Goal: Transaction & Acquisition: Purchase product/service

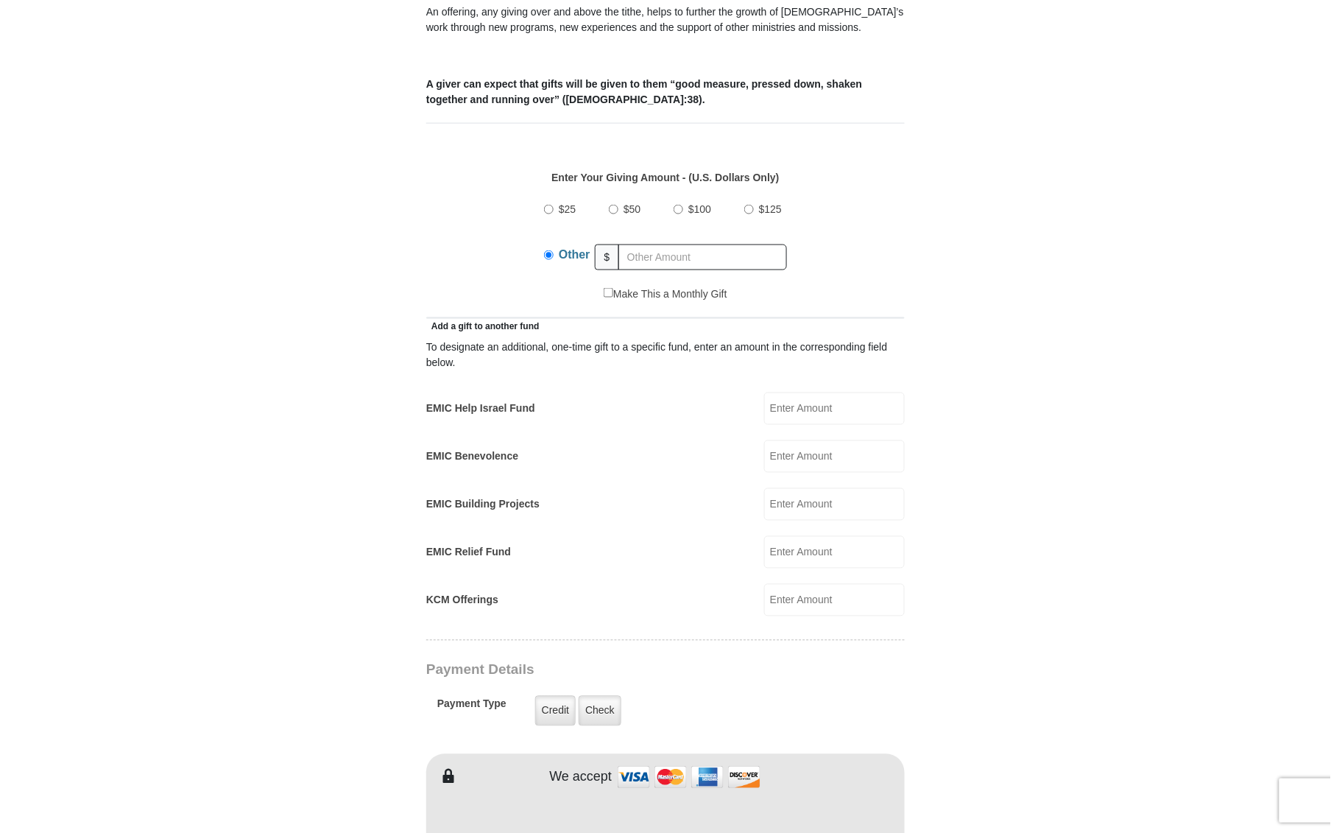
scroll to position [583, 0]
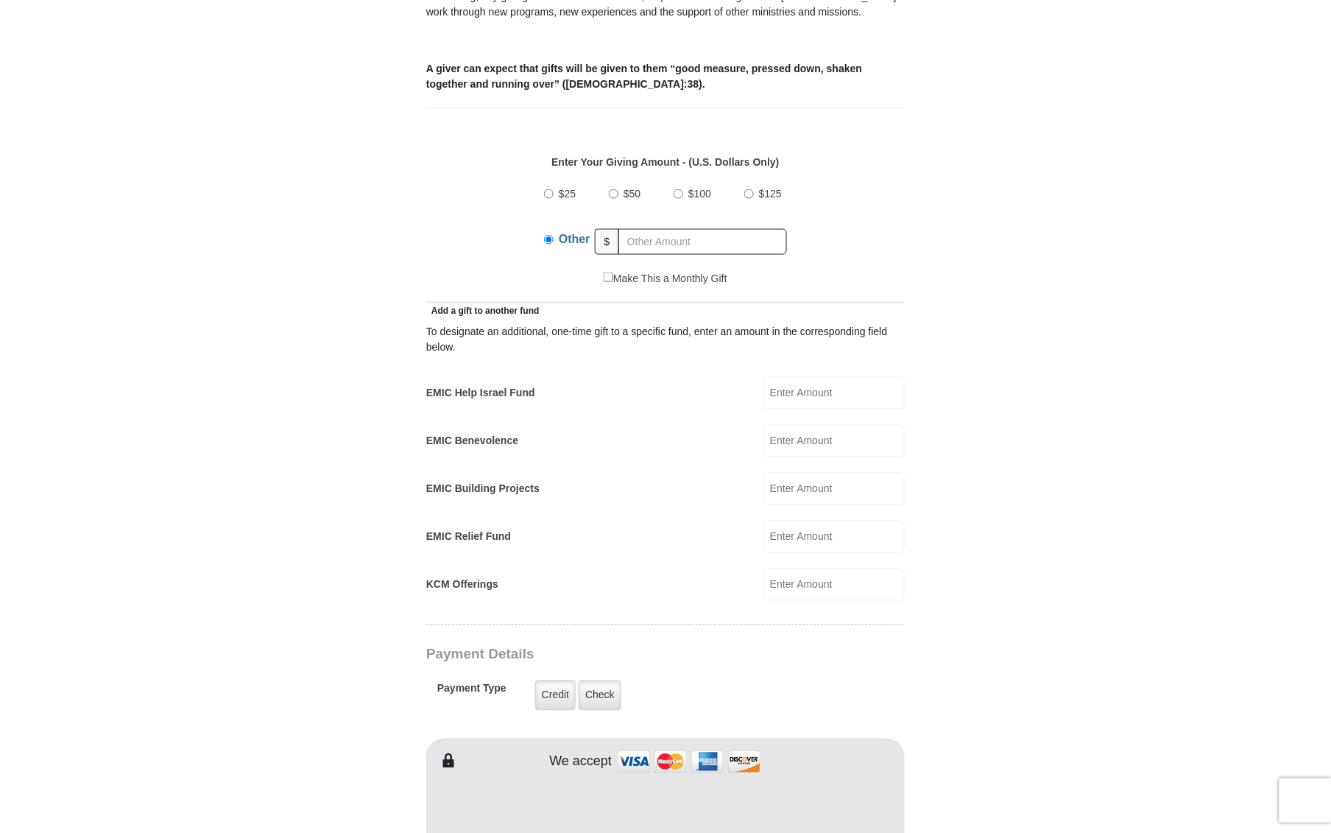
click at [792, 380] on input "EMIC Help Israel Fund" at bounding box center [834, 393] width 141 height 32
type input "200"
type input "Michael"
type input "Castle"
type input "mike.castle63@yahoo.com"
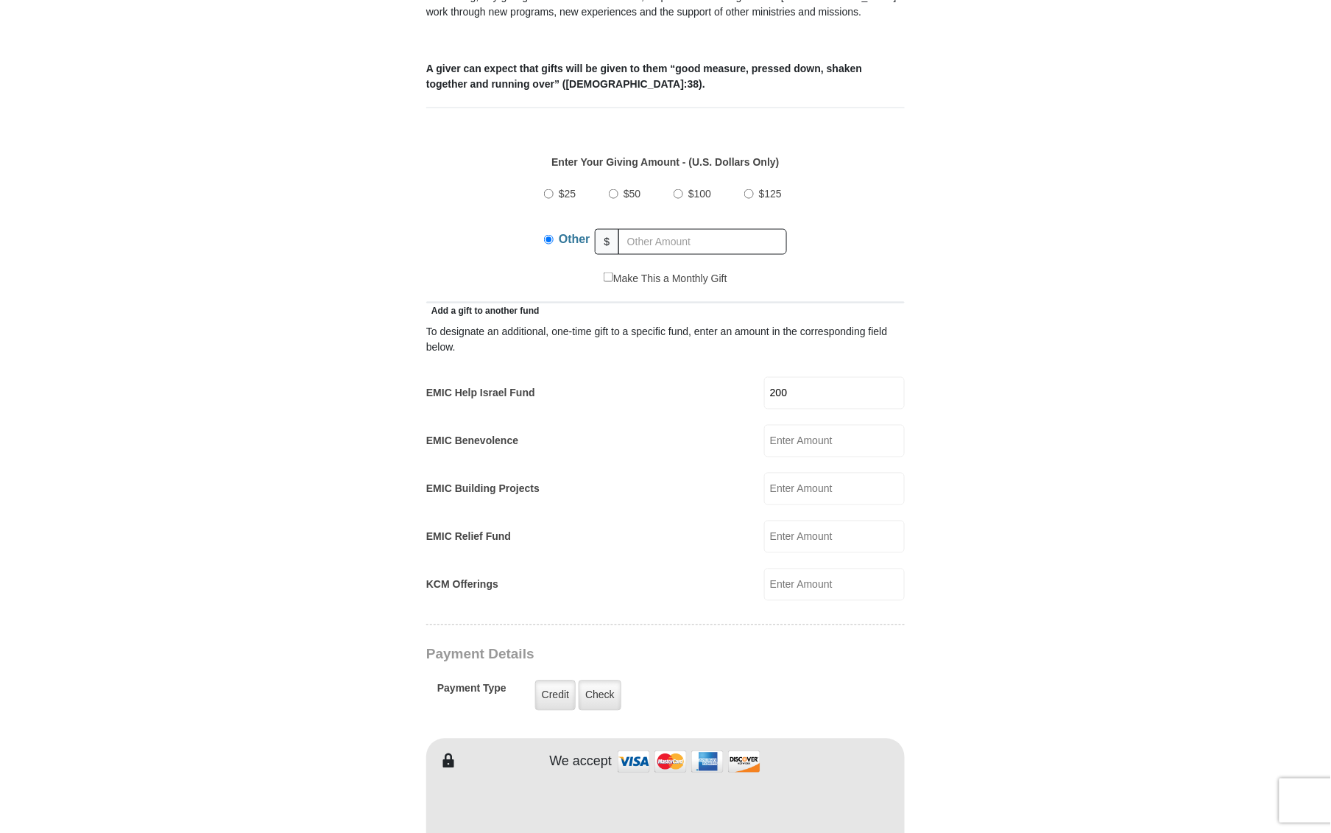
type input "257 STRICKER LN"
type input "Hemet"
select select "CA"
type input "92545"
type input "7607151145"
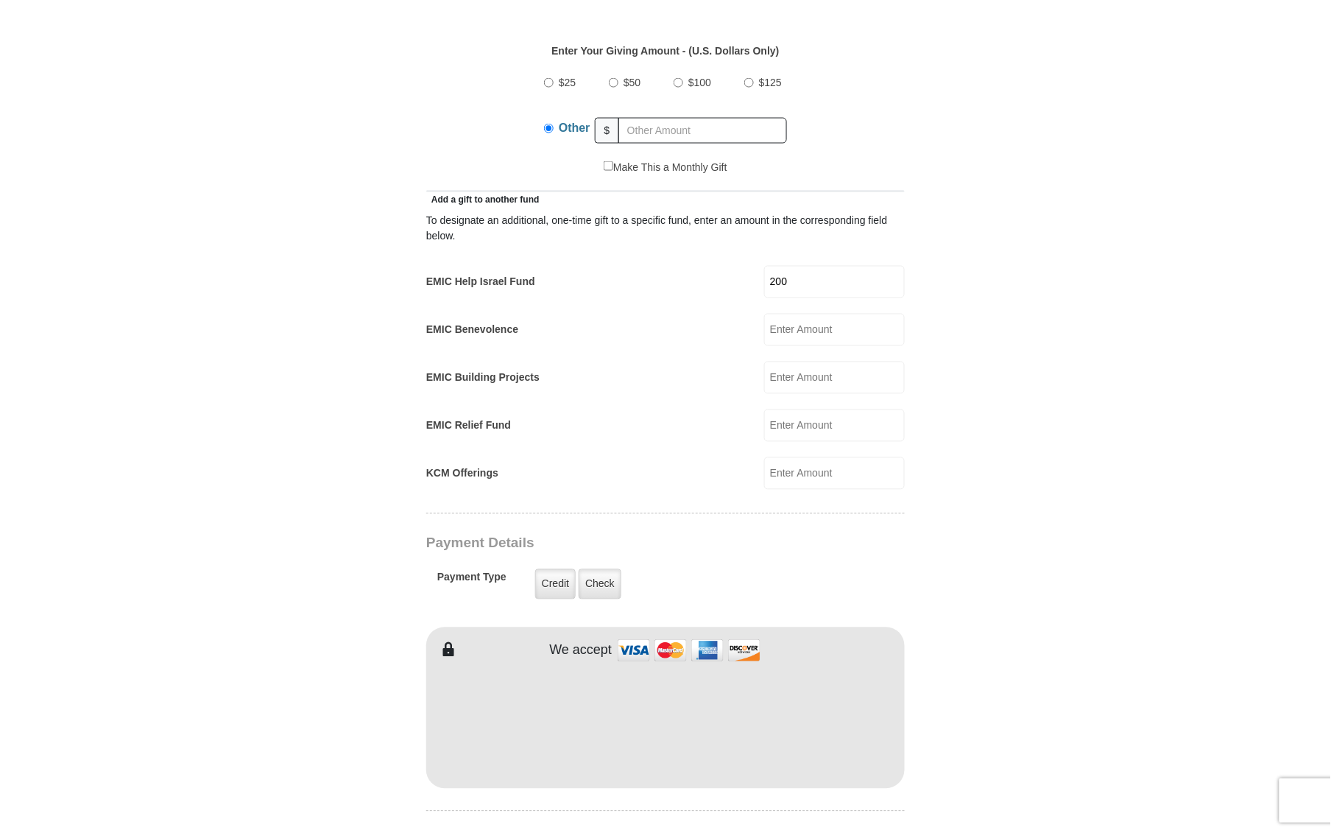
scroll to position [736, 0]
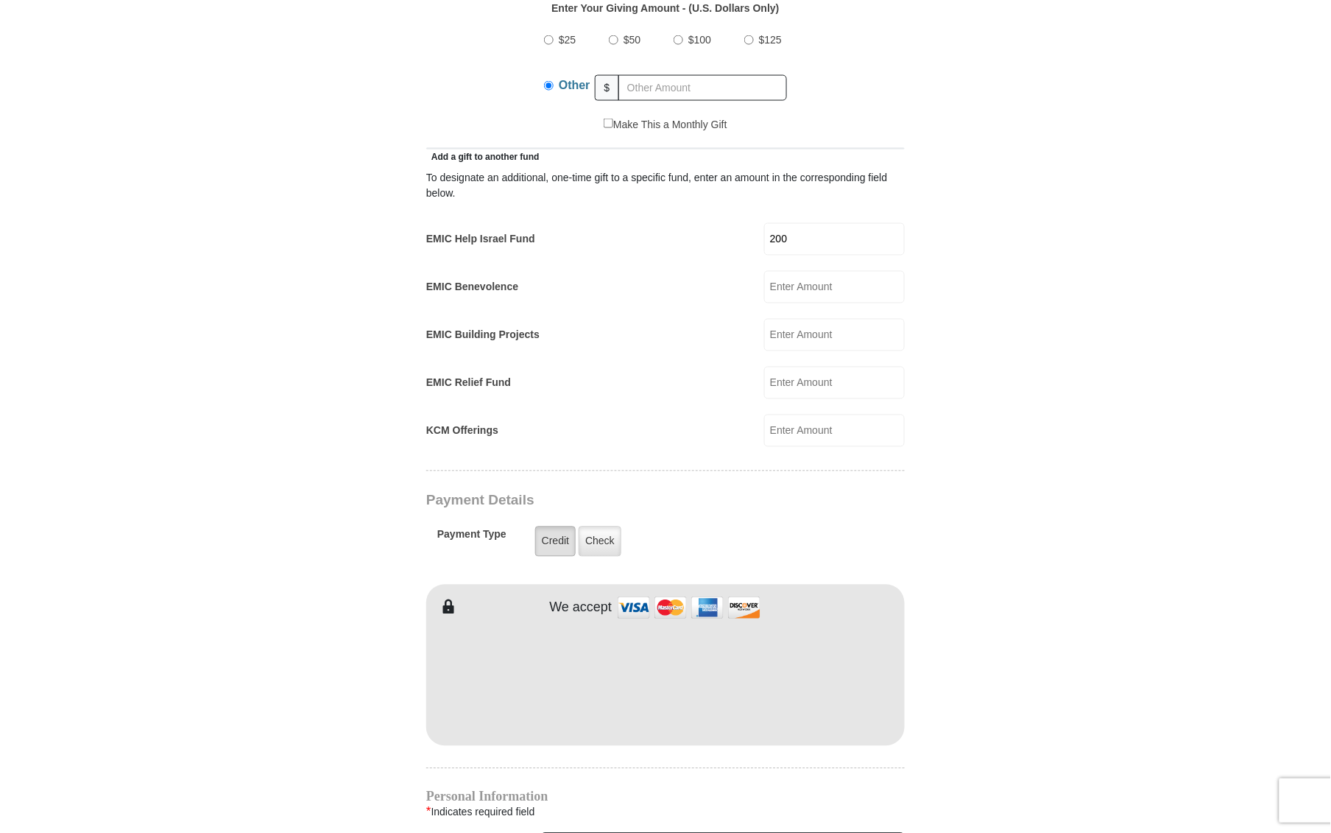
click at [557, 527] on label "Credit" at bounding box center [555, 542] width 41 height 30
click at [0, 0] on input "Credit" at bounding box center [0, 0] width 0 height 0
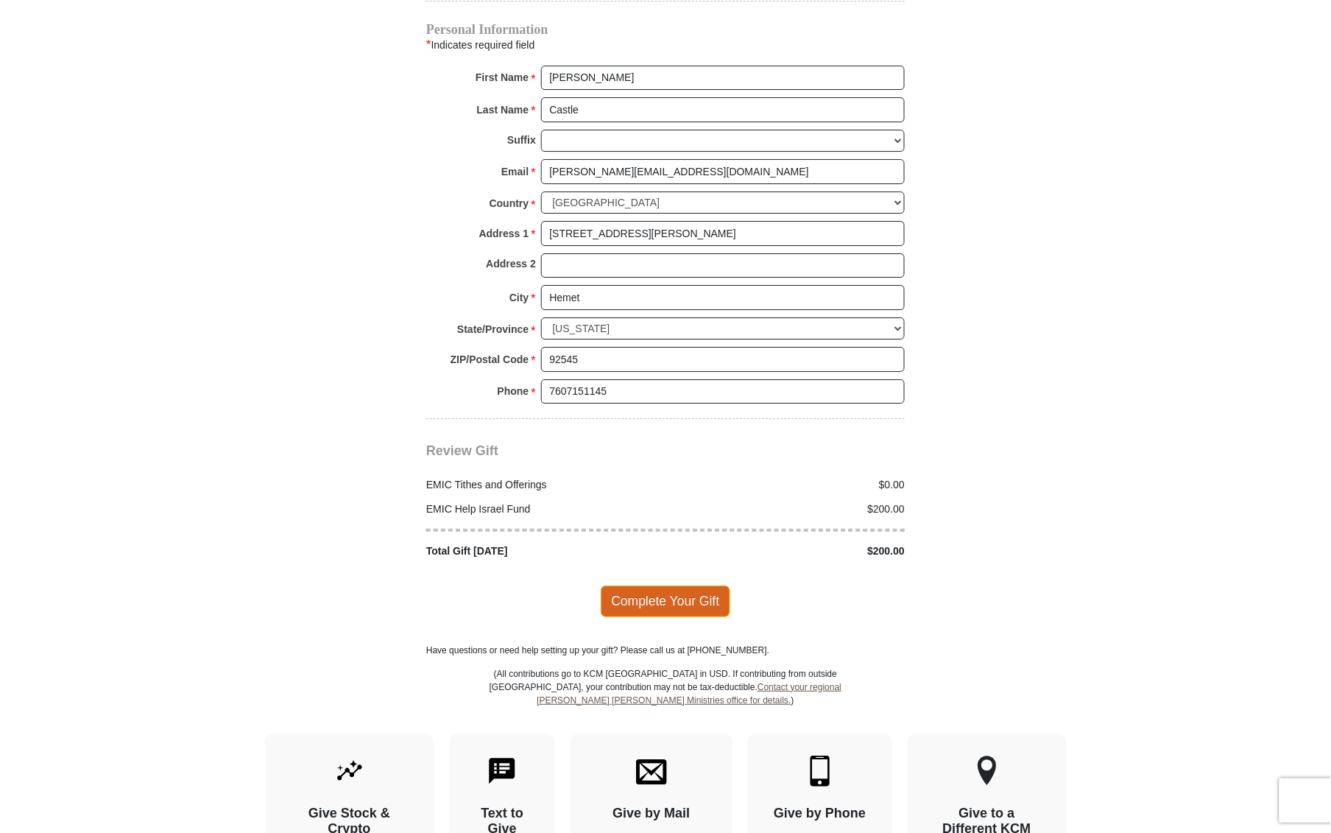
scroll to position [1534, 0]
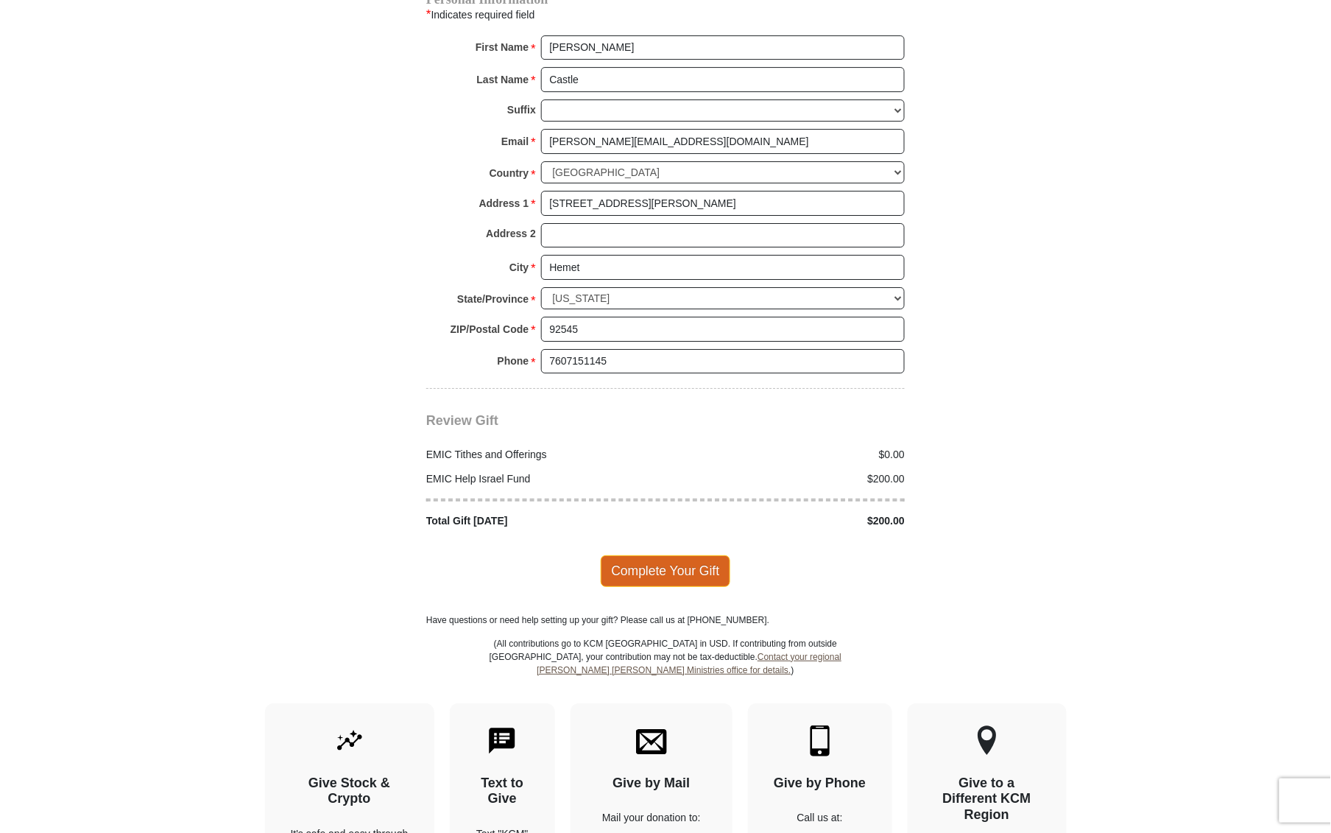
click at [689, 555] on span "Complete Your Gift" at bounding box center [666, 570] width 130 height 31
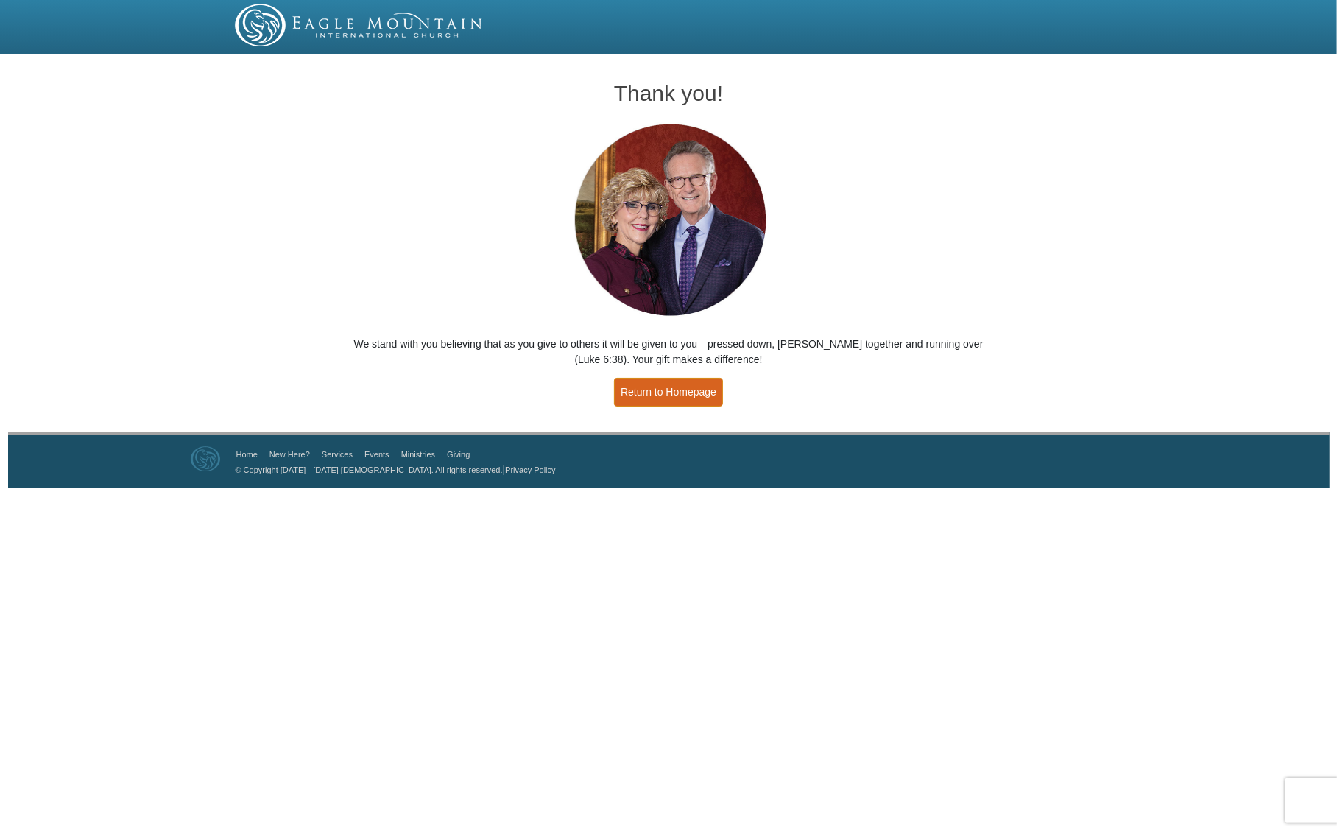
click at [672, 396] on link "Return to Homepage" at bounding box center [668, 392] width 109 height 29
